Goal: Task Accomplishment & Management: Manage account settings

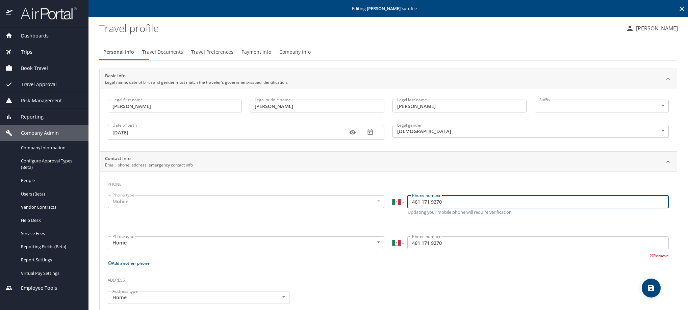
select select "MX"
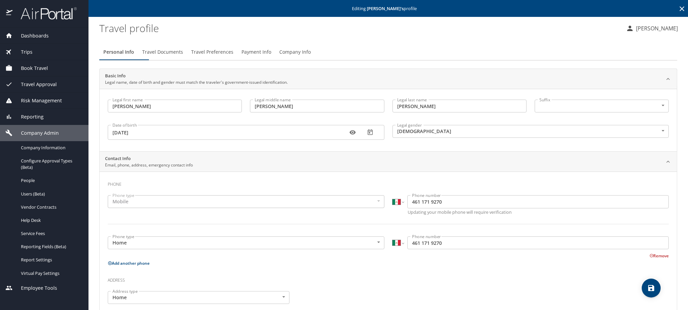
click at [678, 10] on icon at bounding box center [682, 9] width 8 height 8
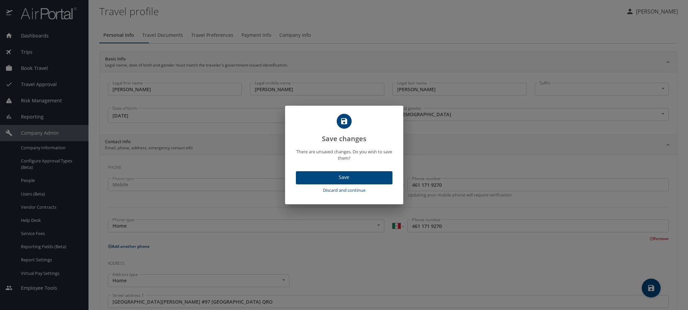
click at [336, 194] on span "Discard and continue" at bounding box center [344, 190] width 91 height 8
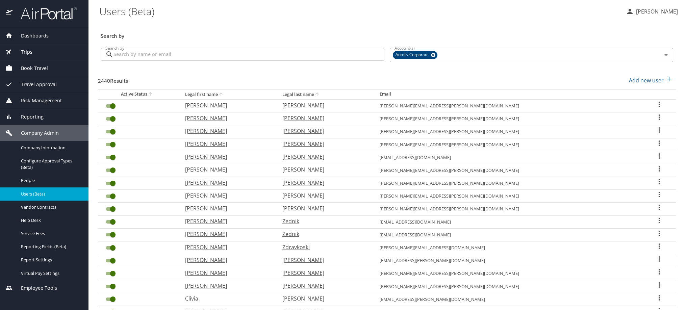
click at [185, 59] on input "Search by" at bounding box center [248, 54] width 271 height 13
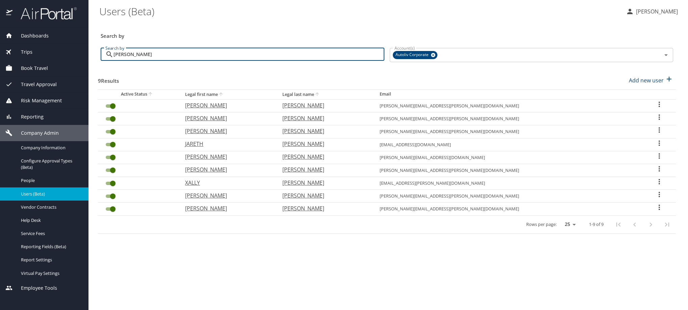
type input "[PERSON_NAME]"
click at [655, 108] on icon "User Search Table" at bounding box center [659, 104] width 8 height 8
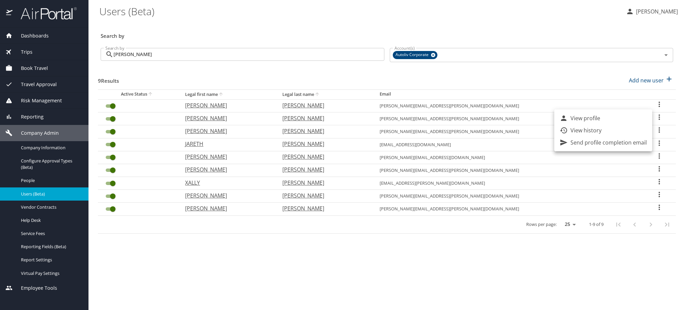
click at [600, 119] on p "View profile" at bounding box center [585, 118] width 30 height 8
select select "US"
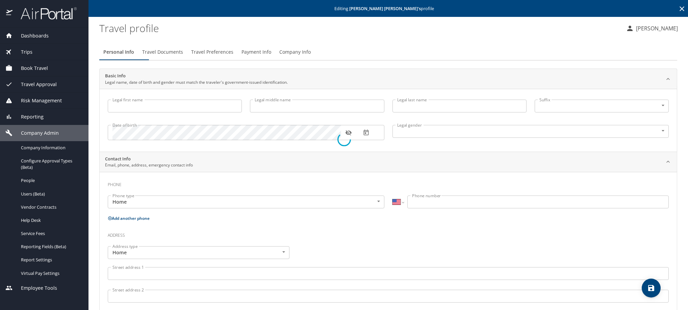
type input "[PERSON_NAME]"
type input "[DEMOGRAPHIC_DATA]"
select select "MX"
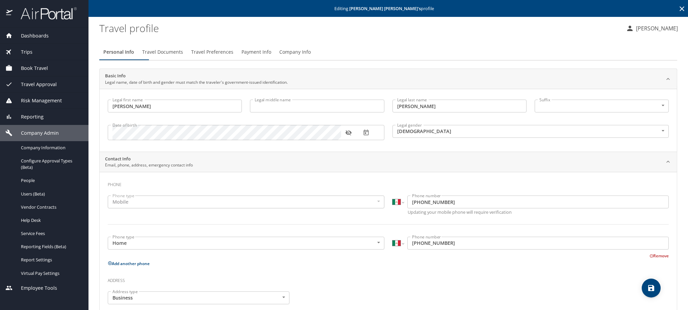
click at [350, 136] on icon "button" at bounding box center [348, 132] width 7 height 7
click at [365, 136] on icon "button" at bounding box center [366, 132] width 7 height 7
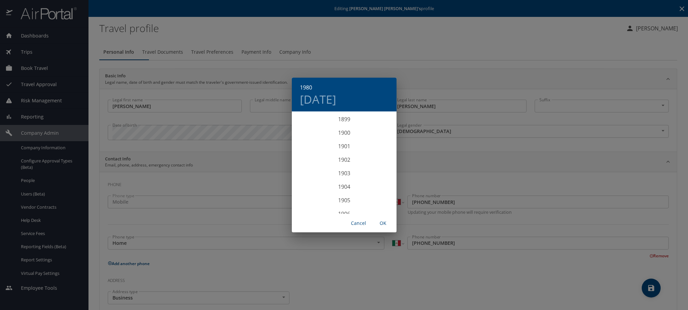
scroll to position [1053, 0]
